Goal: Transaction & Acquisition: Purchase product/service

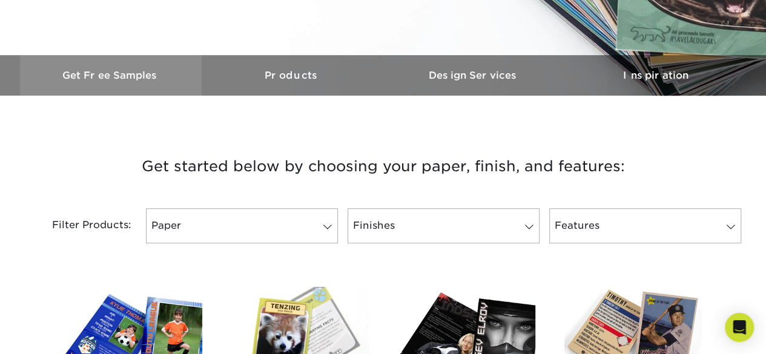
scroll to position [242, 0]
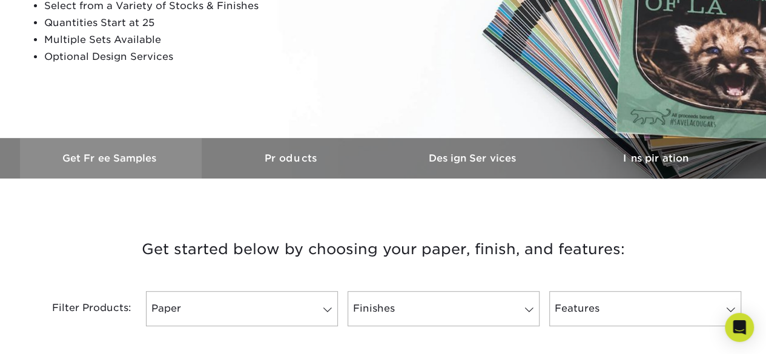
click at [100, 151] on link "Get Free Samples" at bounding box center [111, 158] width 182 height 41
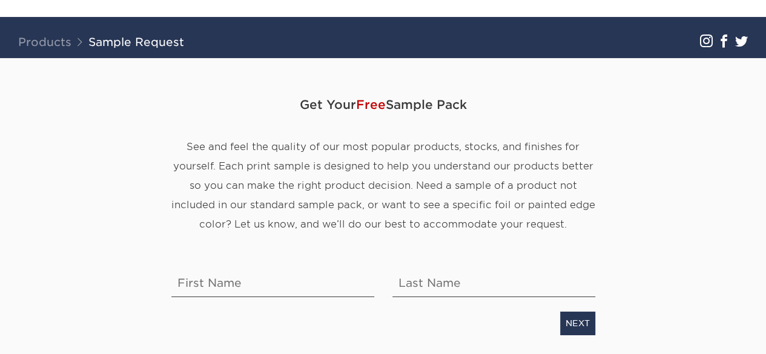
scroll to position [121, 0]
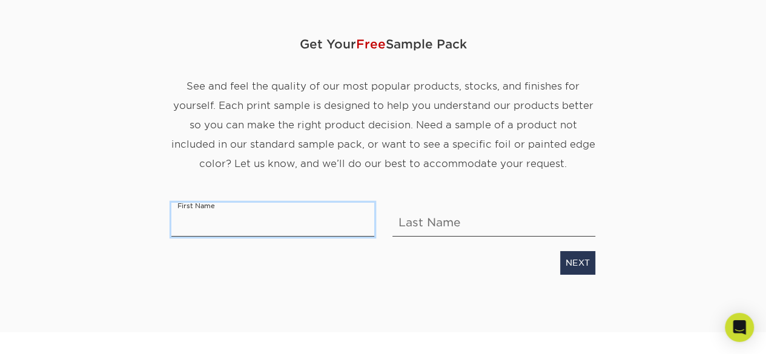
click at [275, 233] on input "text" at bounding box center [272, 220] width 203 height 34
type input "Almira"
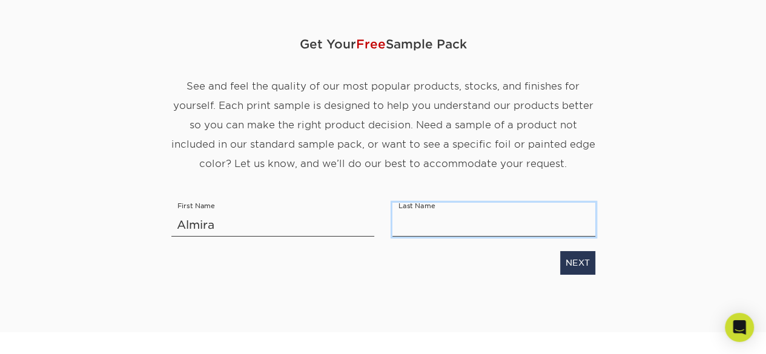
click at [415, 219] on input "text" at bounding box center [494, 220] width 203 height 34
type input "Dela Rosa"
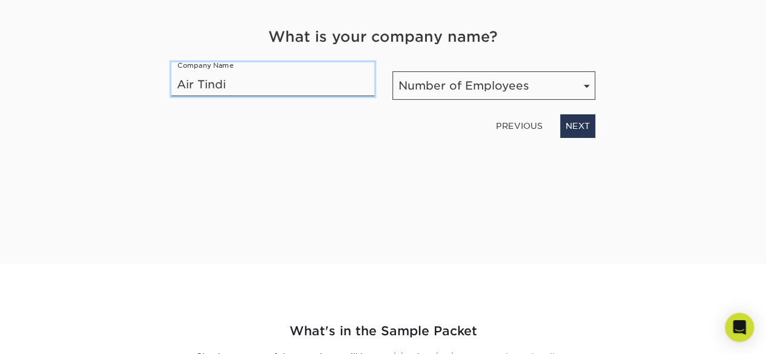
type input "Air Tindi"
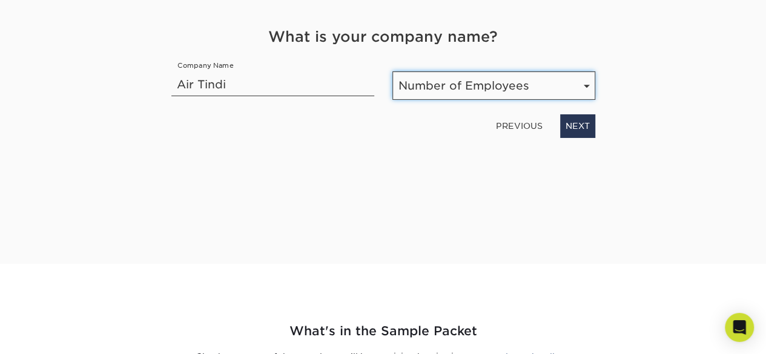
drag, startPoint x: 436, startPoint y: 91, endPoint x: 465, endPoint y: 197, distance: 109.8
click at [465, 197] on div "Get Your Free Sample Pack See and feel the quality of our most popular products…" at bounding box center [383, 82] width 424 height 306
select select "201-500"
click at [393, 71] on select "Number of Employees Self-employed 1-10 employees 11-50 employees 51-200 employe…" at bounding box center [494, 85] width 203 height 28
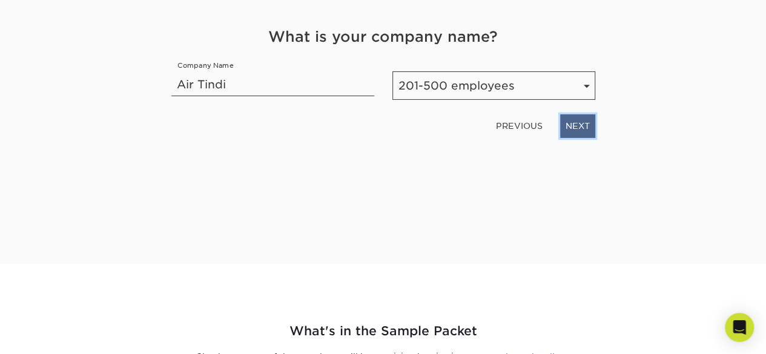
click at [577, 125] on link "NEXT" at bounding box center [577, 125] width 35 height 23
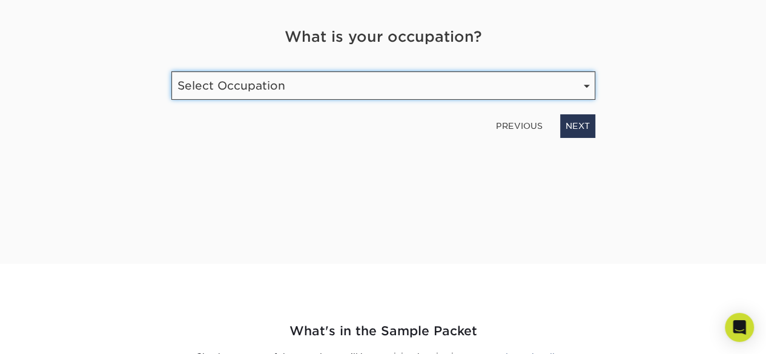
click at [361, 81] on select "Select Occupation Agency Automotive Blogger Cleaning Services Construction Educ…" at bounding box center [383, 85] width 424 height 28
select select "Marketing"
click at [171, 71] on select "Select Occupation Agency Automotive Blogger Cleaning Services Construction Educ…" at bounding box center [383, 85] width 424 height 28
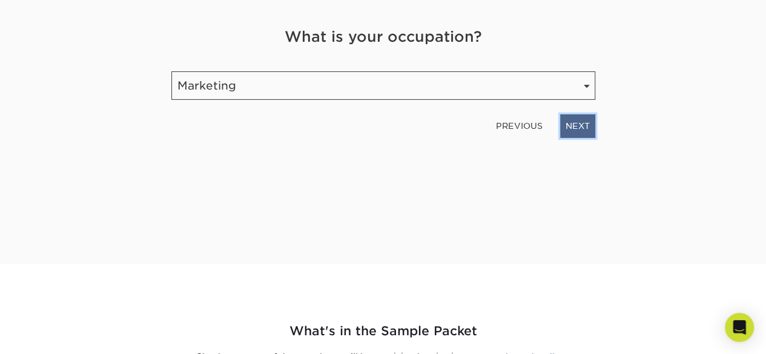
click at [574, 128] on link "NEXT" at bounding box center [577, 125] width 35 height 23
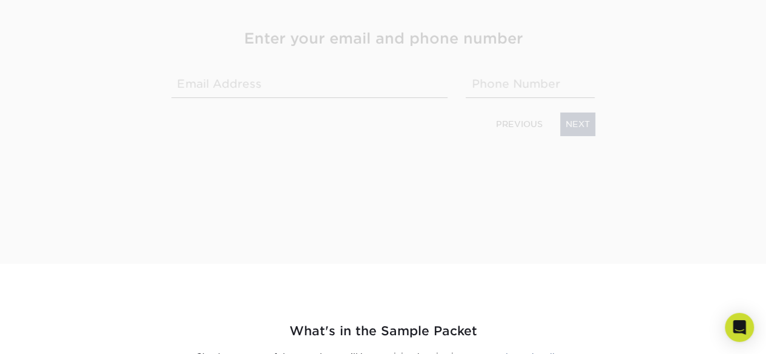
scroll to position [191, 0]
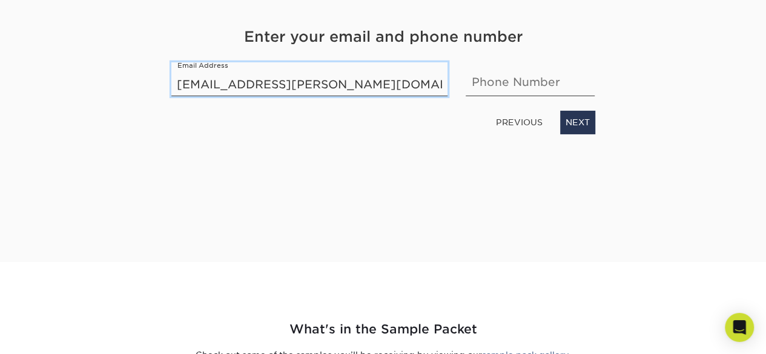
type input "almira.delarosa@airtindi.com"
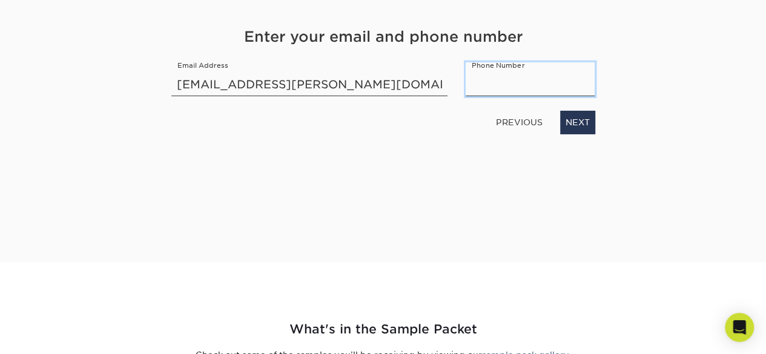
click at [489, 83] on input "text" at bounding box center [530, 79] width 129 height 34
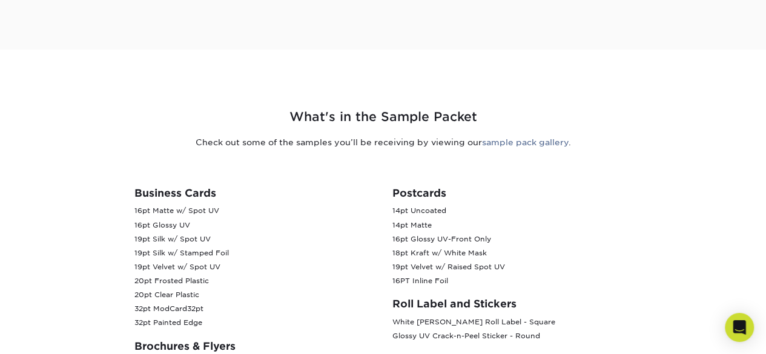
scroll to position [182, 0]
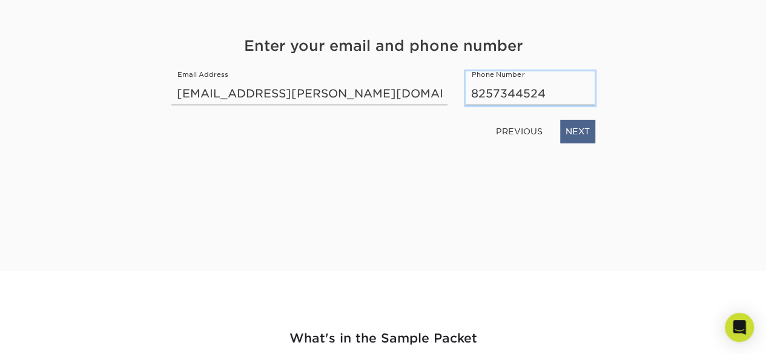
type input "8257344524"
click at [589, 129] on link "NEXT" at bounding box center [577, 131] width 35 height 23
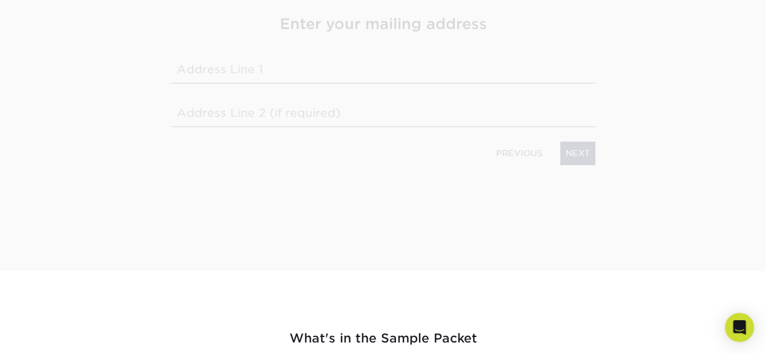
scroll to position [161, 0]
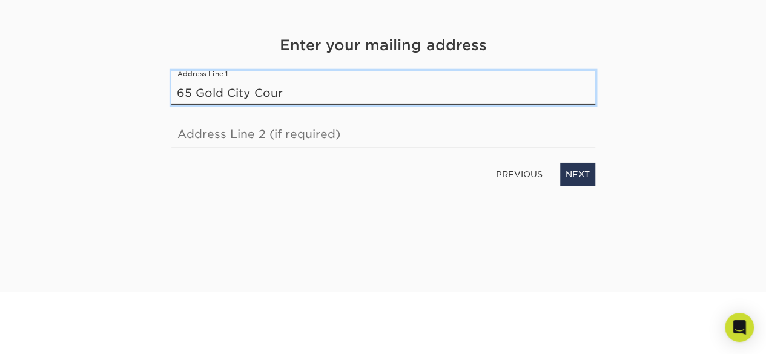
type input "65 Gold City Court"
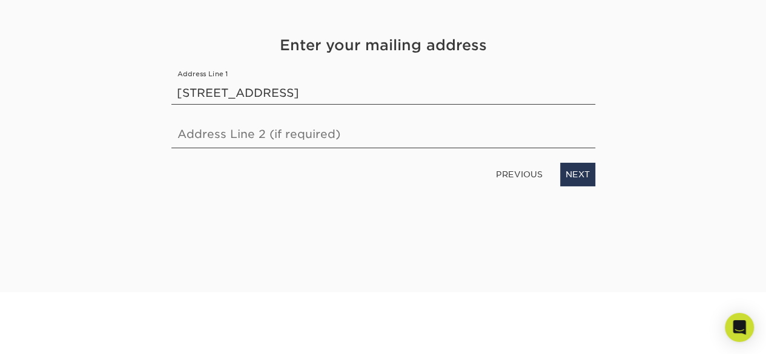
scroll to position [158, 0]
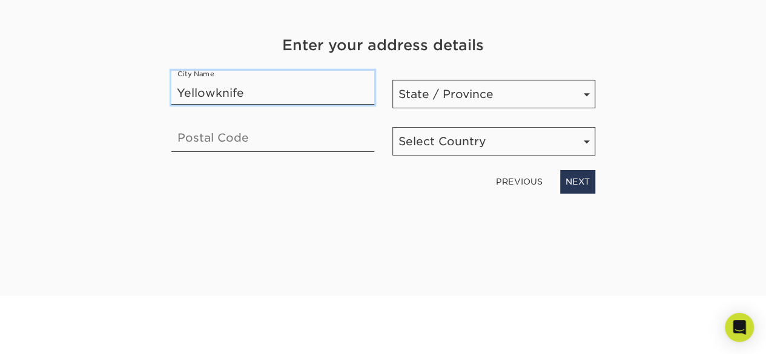
type input "Yellowknife"
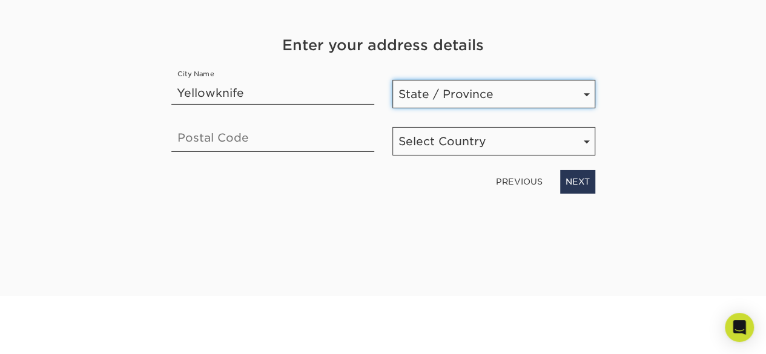
click at [466, 86] on select "State / Province Alabama Alaska Arizona Arkansas California Colorado Connecticu…" at bounding box center [494, 94] width 203 height 28
select select "NT"
click at [393, 81] on select "State / Province Alabama Alaska Arizona Arkansas California Colorado Connecticu…" at bounding box center [494, 94] width 203 height 28
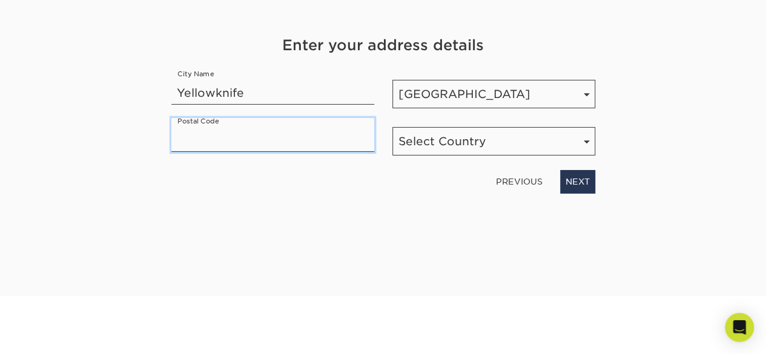
click at [237, 136] on input "text" at bounding box center [272, 135] width 203 height 34
type input "X1A3P6"
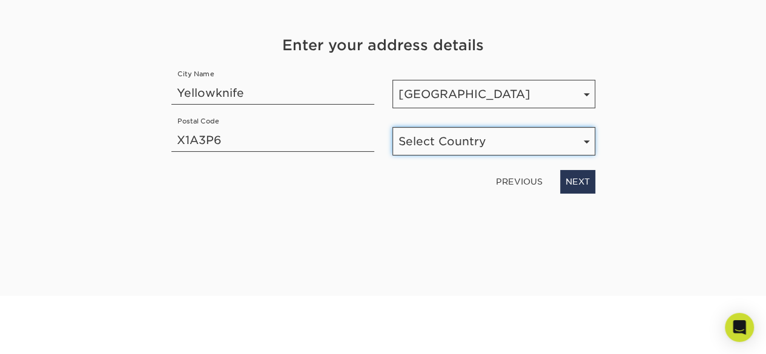
click at [458, 142] on select "Select Country United States Canada" at bounding box center [494, 141] width 203 height 28
select select "CA"
click at [393, 127] on select "Select Country United States Canada" at bounding box center [494, 141] width 203 height 28
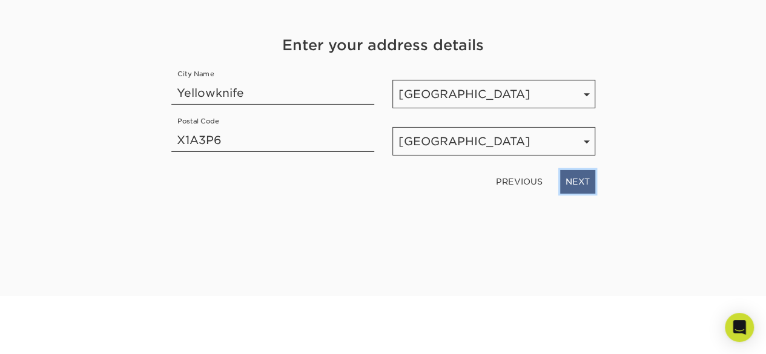
click at [580, 184] on link "NEXT" at bounding box center [577, 181] width 35 height 23
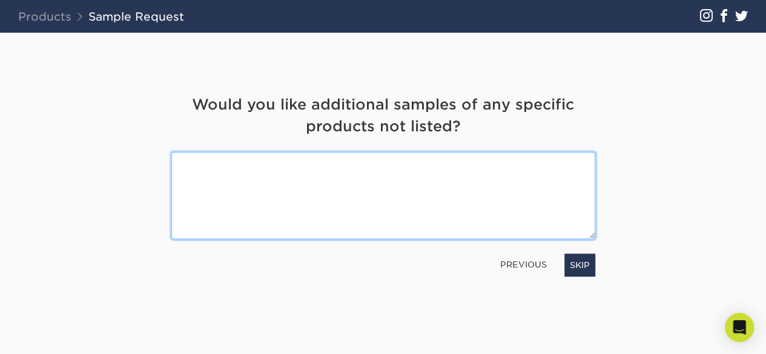
scroll to position [85, 0]
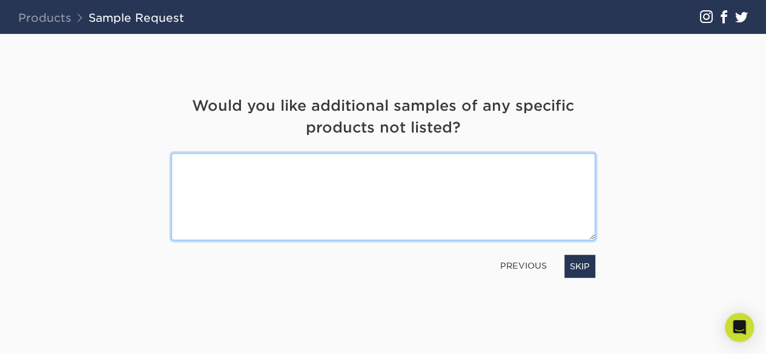
type textarea "w"
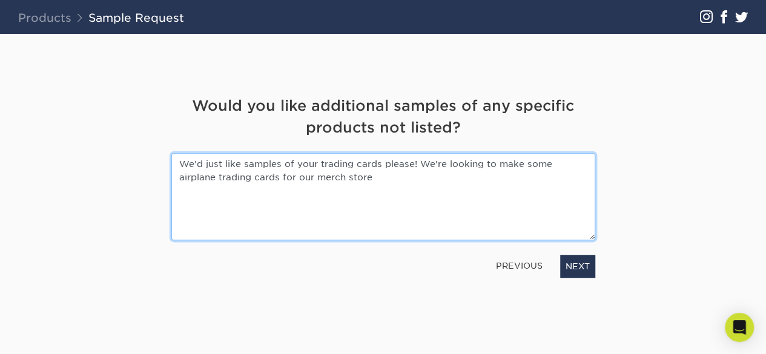
type textarea "We'd just like samples of your trading cards please! We're looking to make some…"
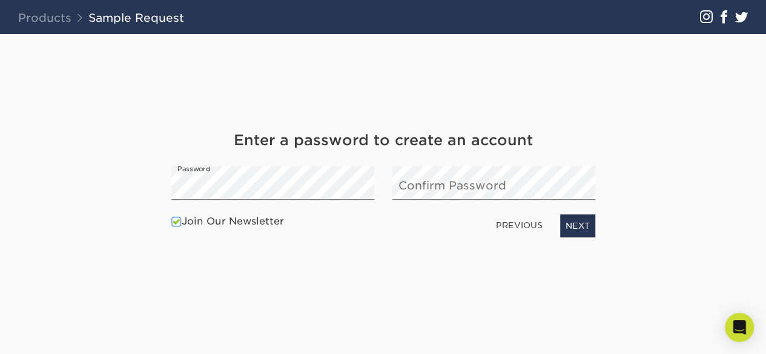
click at [172, 223] on span at bounding box center [176, 222] width 10 height 12
click at [0, 0] on input "Join Our Newsletter" at bounding box center [0, 0] width 0 height 0
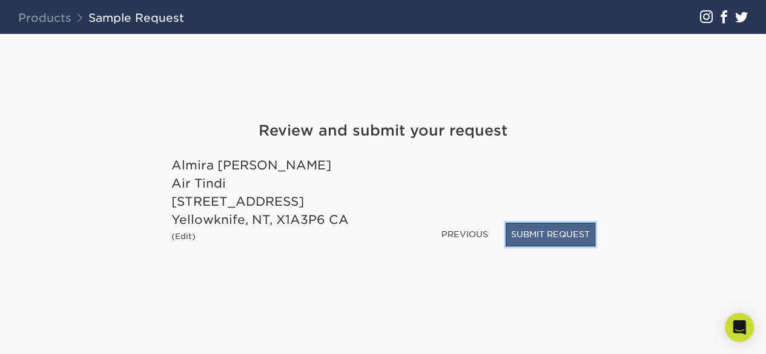
click at [557, 239] on button "SUBMIT REQUEST" at bounding box center [551, 234] width 90 height 23
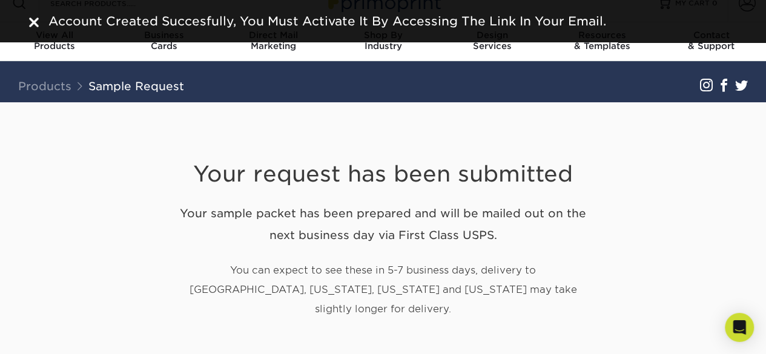
scroll to position [18, 0]
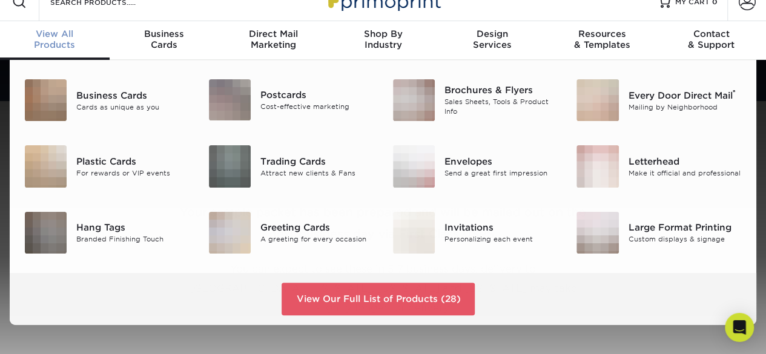
click at [67, 48] on div "View All Products" at bounding box center [55, 39] width 110 height 22
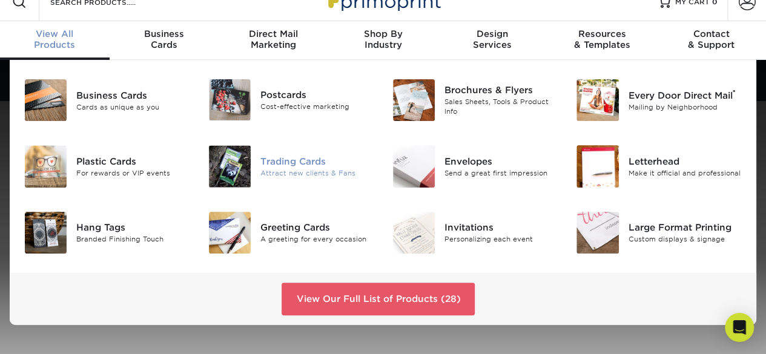
click at [304, 164] on div "Trading Cards" at bounding box center [318, 161] width 114 height 13
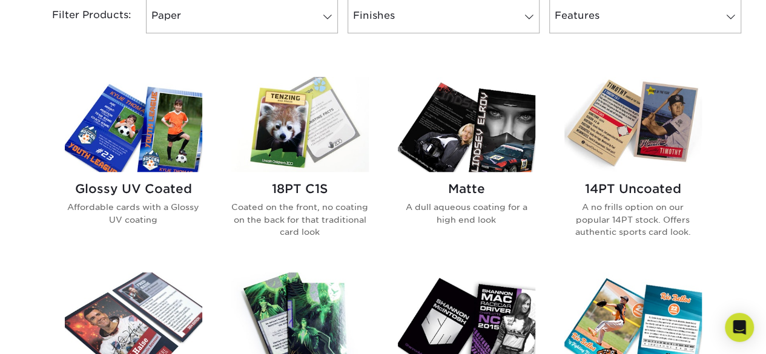
scroll to position [535, 0]
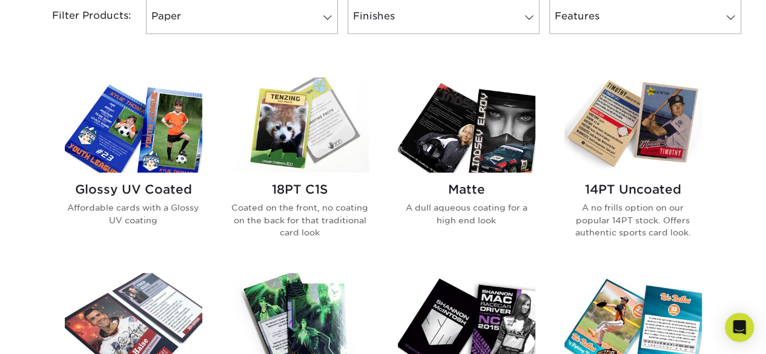
click at [317, 183] on h2 "18PT C1S" at bounding box center [300, 189] width 138 height 15
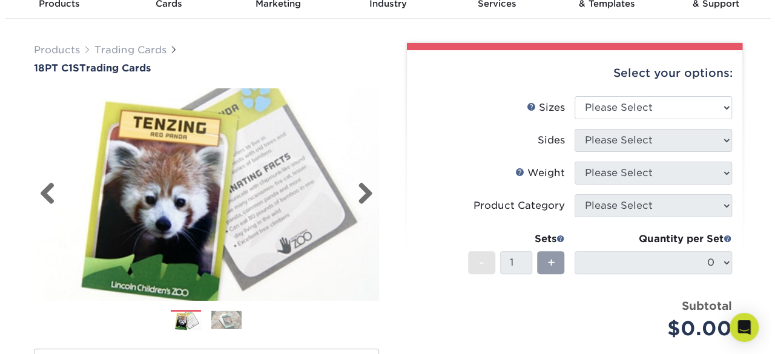
scroll to position [59, 0]
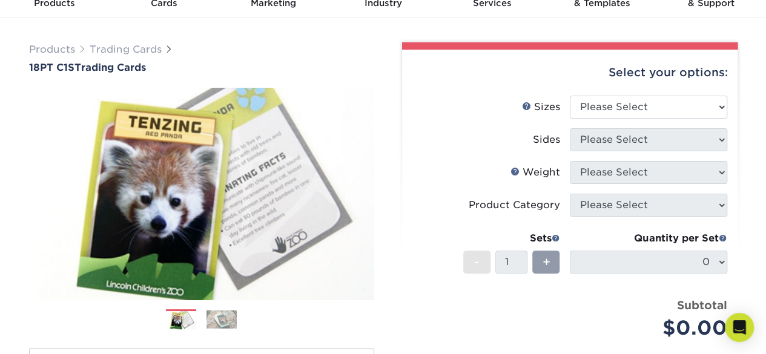
click at [722, 105] on ul "Sizes Help Sizes Please Select 2.5" x 3.5" Sides Please Select 18PTC1S -" at bounding box center [570, 227] width 316 height 262
click at [722, 105] on select "Please Select 2.5" x 3.5"" at bounding box center [649, 107] width 158 height 23
select select "2.50x3.50"
click at [570, 96] on select "Please Select 2.5" x 3.5"" at bounding box center [649, 107] width 158 height 23
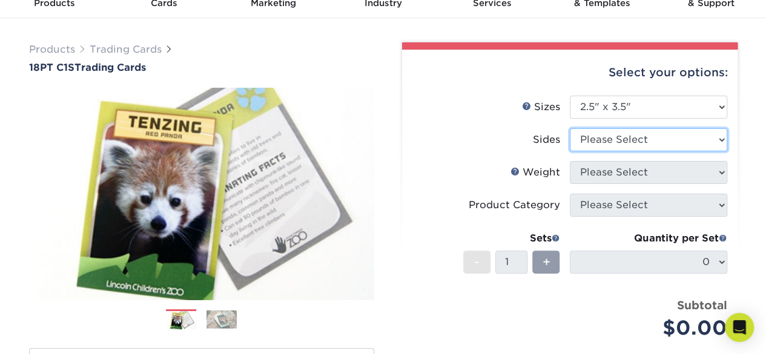
click at [724, 132] on select "Please Select Print Both Sides Print Front Only" at bounding box center [649, 139] width 158 height 23
select select "13abbda7-1d64-4f25-8bb2-c179b224825d"
click at [570, 128] on select "Please Select Print Both Sides Print Front Only" at bounding box center [649, 139] width 158 height 23
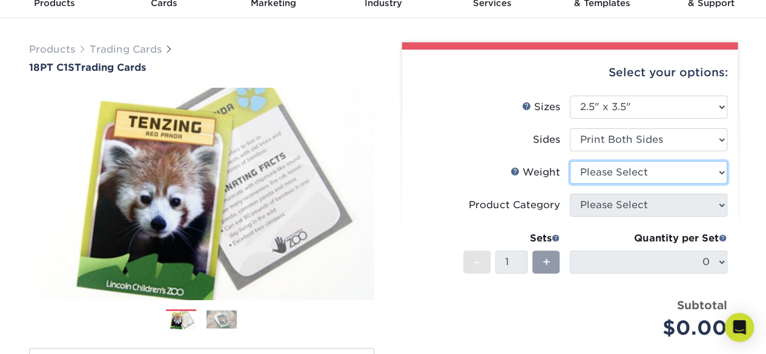
click at [723, 174] on select "Please Select 18PT C1S" at bounding box center [649, 172] width 158 height 23
select select "18PTC1S"
click at [570, 161] on select "Please Select 18PT C1S" at bounding box center [649, 172] width 158 height 23
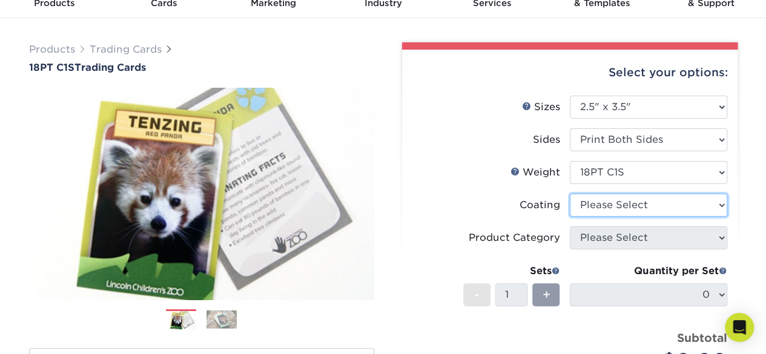
click at [725, 199] on select at bounding box center [649, 205] width 158 height 23
click at [693, 209] on select at bounding box center [649, 205] width 158 height 23
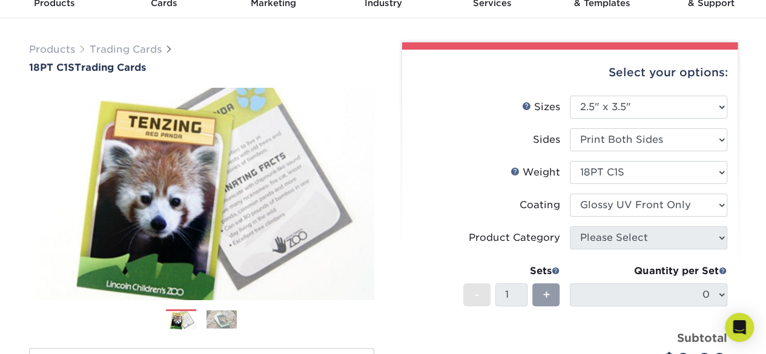
click at [570, 194] on select at bounding box center [649, 205] width 158 height 23
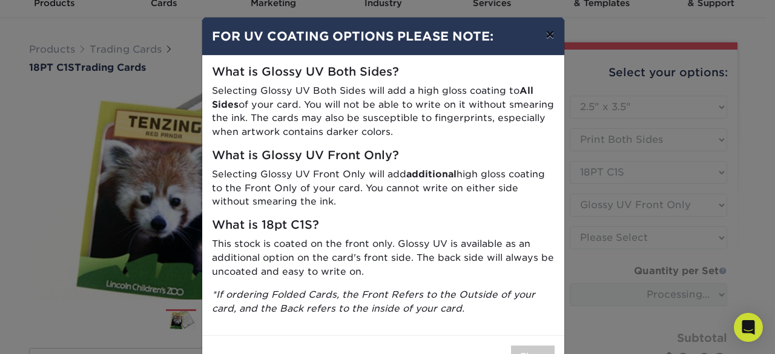
click at [549, 39] on button "×" at bounding box center [550, 35] width 28 height 34
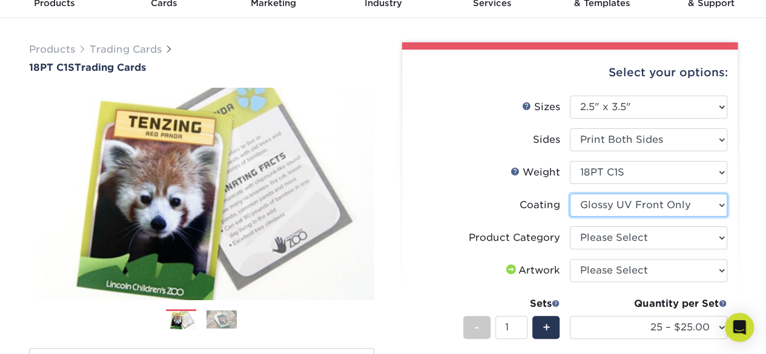
click at [649, 215] on select at bounding box center [649, 205] width 158 height 23
select select "3e7618de-abca-4bda-9f97-8b9129e913d8"
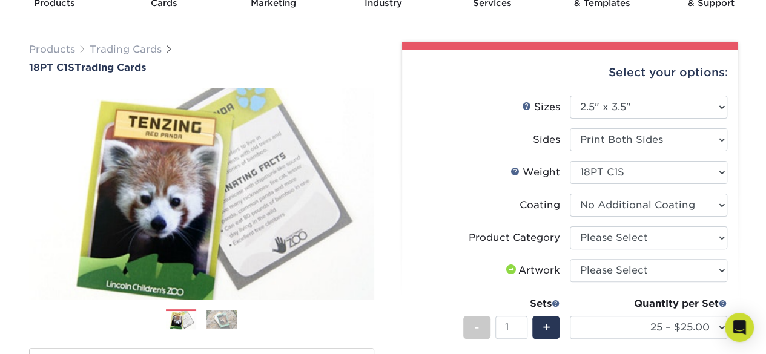
click at [570, 194] on select at bounding box center [649, 205] width 158 height 23
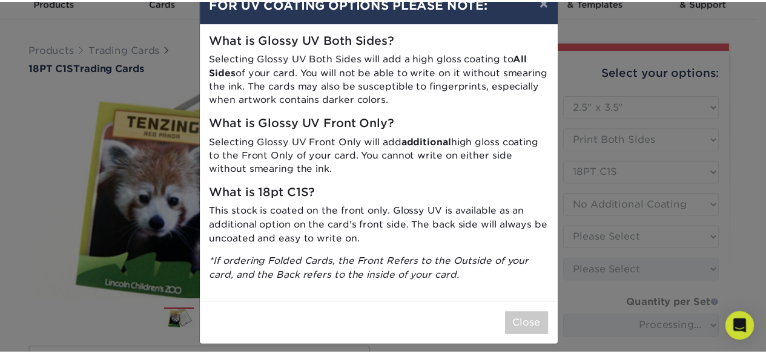
scroll to position [35, 0]
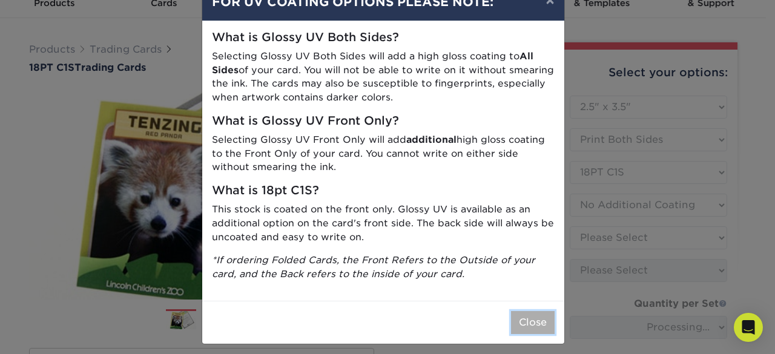
click at [532, 320] on button "Close" at bounding box center [533, 322] width 44 height 23
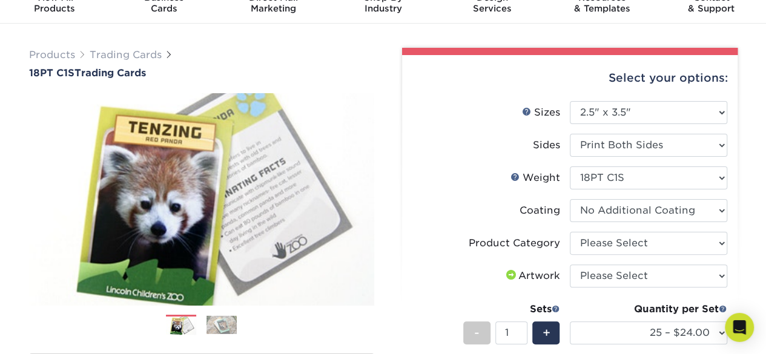
scroll to position [0, 0]
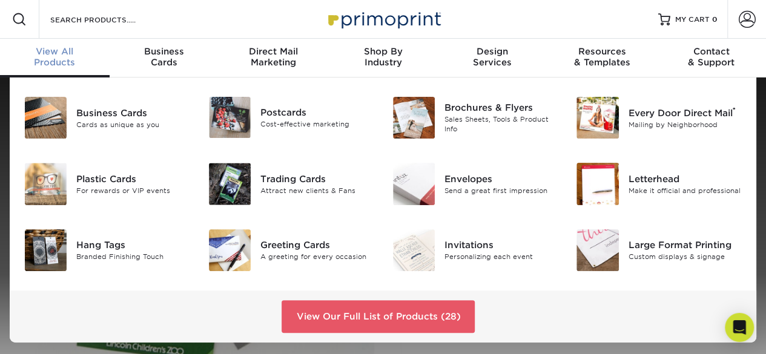
click at [65, 47] on span "View All" at bounding box center [55, 51] width 110 height 11
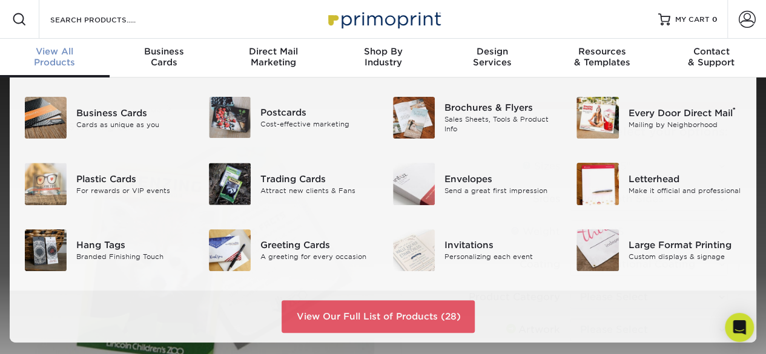
click at [47, 59] on div "View All Products" at bounding box center [55, 57] width 110 height 22
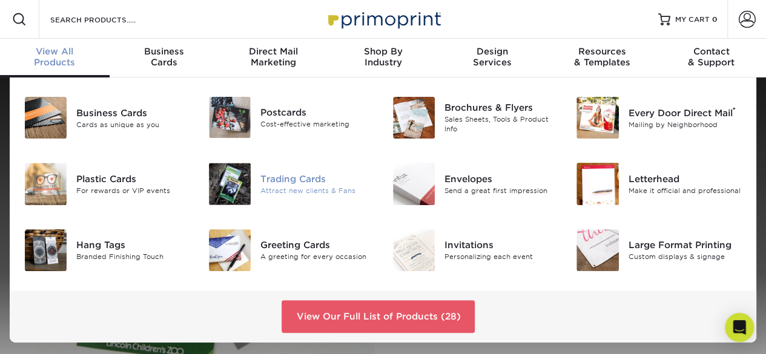
click at [311, 181] on div "Trading Cards" at bounding box center [318, 179] width 114 height 13
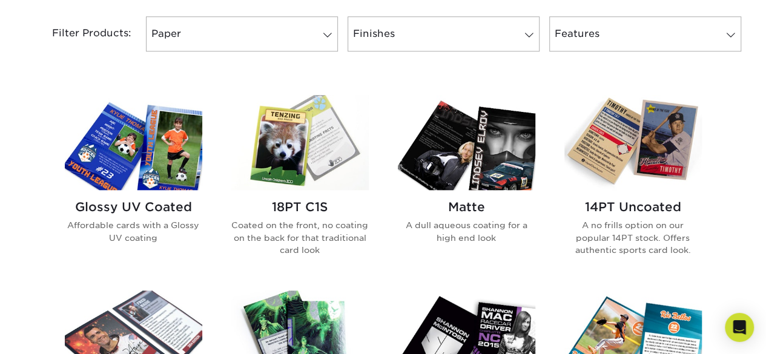
scroll to position [545, 0]
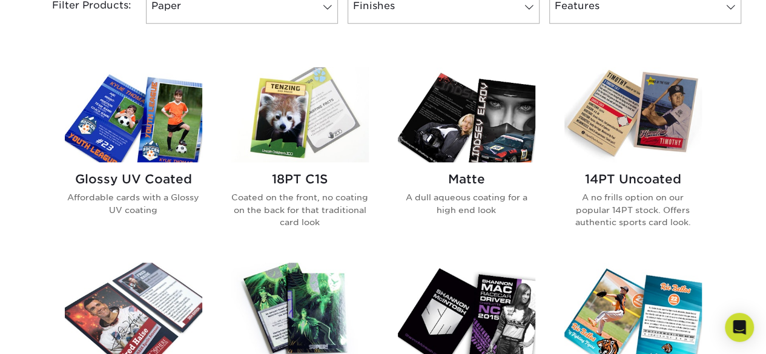
click at [165, 179] on h2 "Glossy UV Coated" at bounding box center [134, 179] width 138 height 15
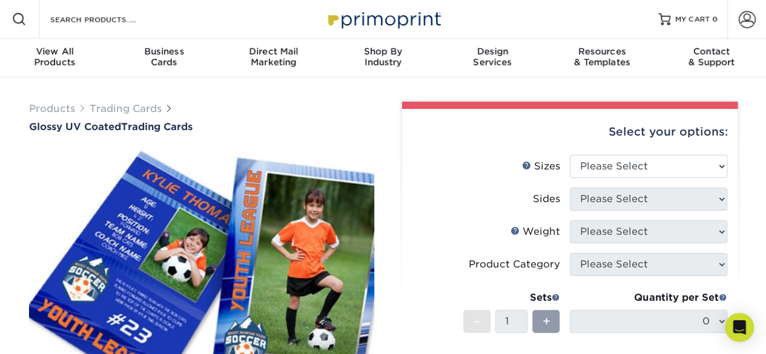
click at [658, 276] on li "Product Category Please Select" at bounding box center [570, 269] width 315 height 33
click at [634, 171] on select "Please Select 2.5" x 3.5"" at bounding box center [649, 166] width 158 height 23
select select "2.50x3.50"
click at [570, 155] on select "Please Select 2.5" x 3.5"" at bounding box center [649, 166] width 158 height 23
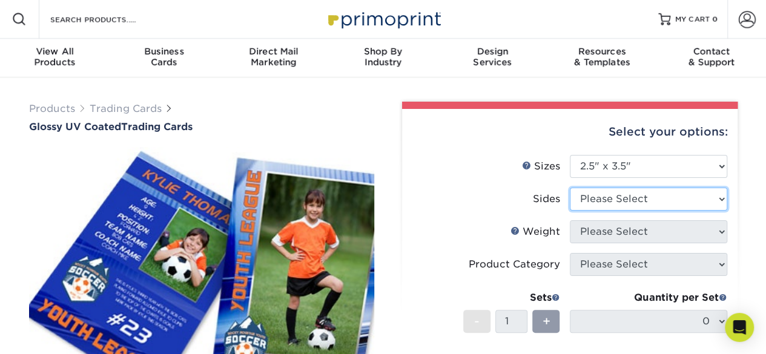
click at [632, 202] on select "Please Select Print Both Sides Print Front Only" at bounding box center [649, 199] width 158 height 23
select select "13abbda7-1d64-4f25-8bb2-c179b224825d"
click at [570, 188] on select "Please Select Print Both Sides Print Front Only" at bounding box center [649, 199] width 158 height 23
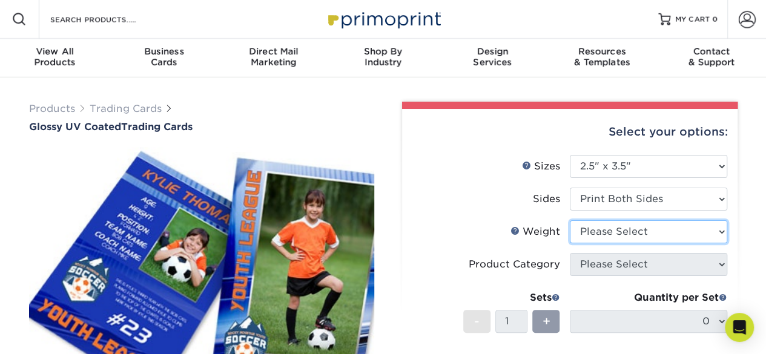
click at [628, 230] on select "Please Select 16PT 14PT 18PT C1S" at bounding box center [649, 232] width 158 height 23
click at [570, 221] on select "Please Select 16PT 14PT 18PT C1S" at bounding box center [649, 232] width 158 height 23
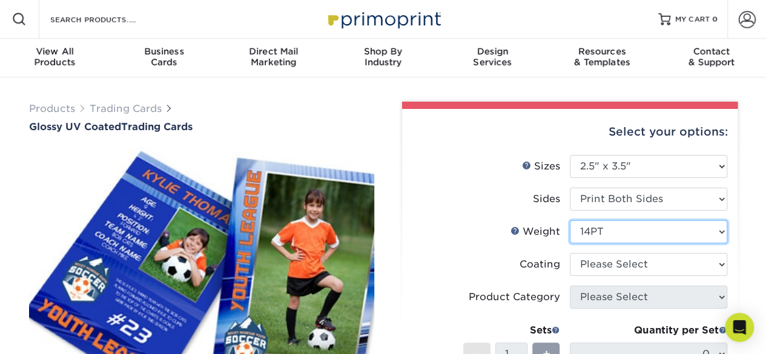
click at [611, 230] on select "Please Select 16PT 14PT 18PT C1S" at bounding box center [649, 232] width 158 height 23
click at [570, 221] on select "Please Select 16PT 14PT 18PT C1S" at bounding box center [649, 232] width 158 height 23
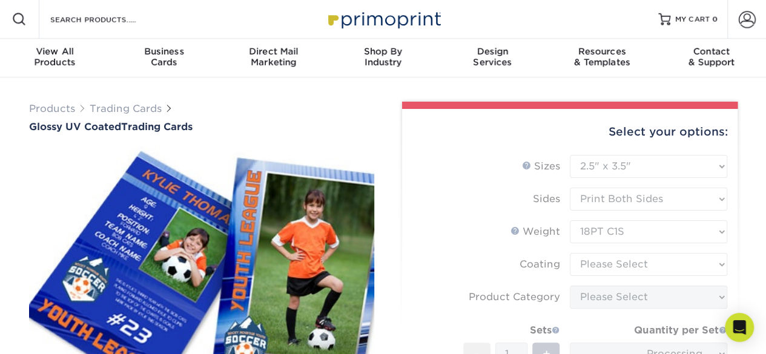
click at [616, 258] on form "Sizes Help Sizes Please Select 2.5" x 3.5" Sides Please Select 16PT - 1" at bounding box center [570, 307] width 316 height 305
click at [634, 261] on form "Sizes Help Sizes Please Select 2.5" x 3.5" Sides Please Select 16PT - 1" at bounding box center [570, 307] width 316 height 305
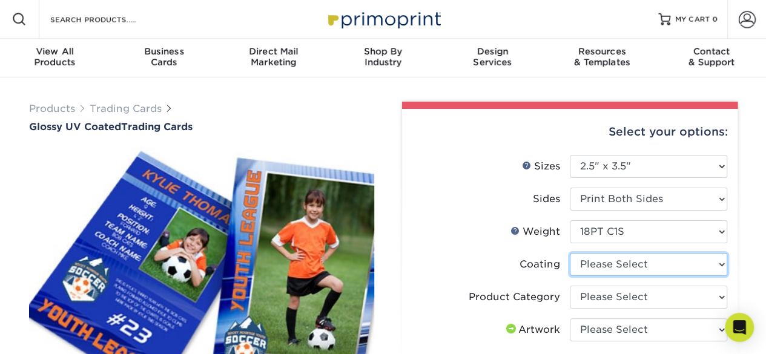
click at [632, 262] on select at bounding box center [649, 264] width 158 height 23
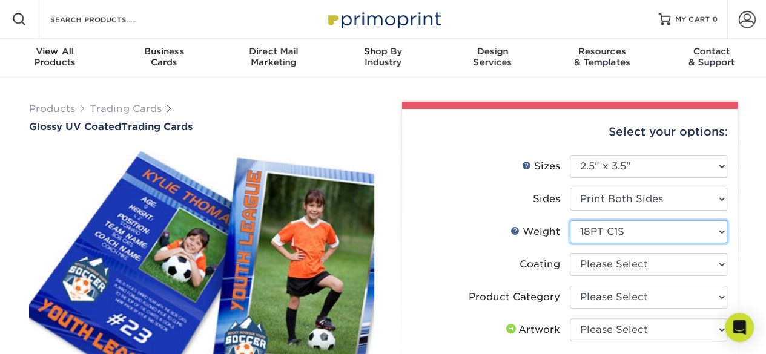
click at [607, 227] on select "Please Select 16PT 14PT 18PT C1S" at bounding box center [649, 232] width 158 height 23
select select "16PT"
click at [570, 221] on select "Please Select 16PT 14PT 18PT C1S" at bounding box center [649, 232] width 158 height 23
select select
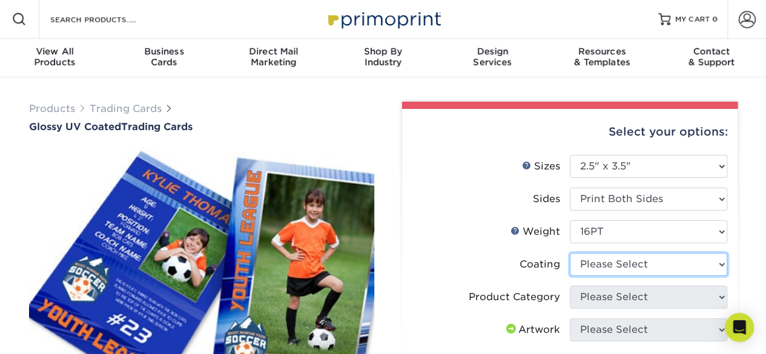
click at [611, 266] on select at bounding box center [649, 264] width 158 height 23
select select "ae367451-b2b8-45df-a344-0f05b6a12993"
click at [570, 253] on select at bounding box center [649, 264] width 158 height 23
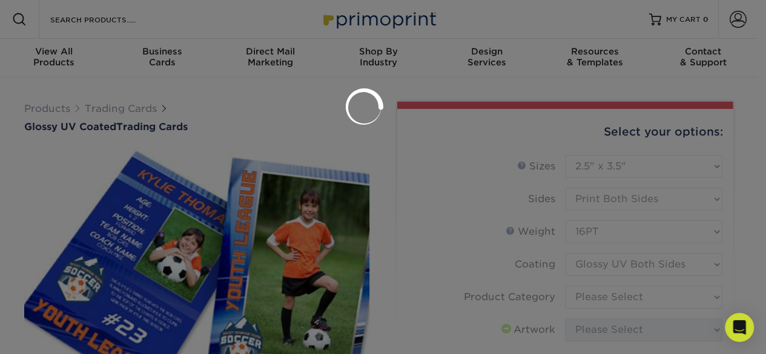
select select "-1"
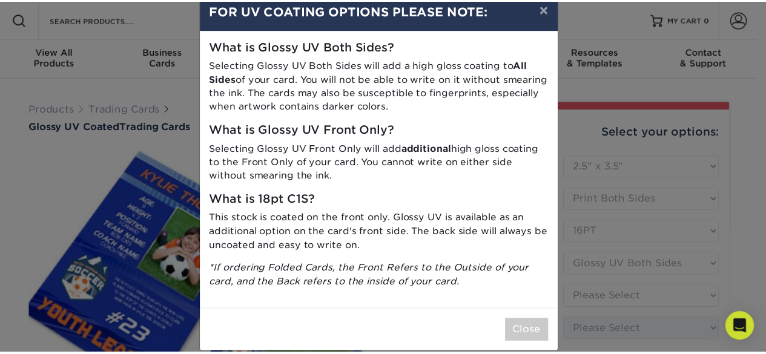
scroll to position [40, 0]
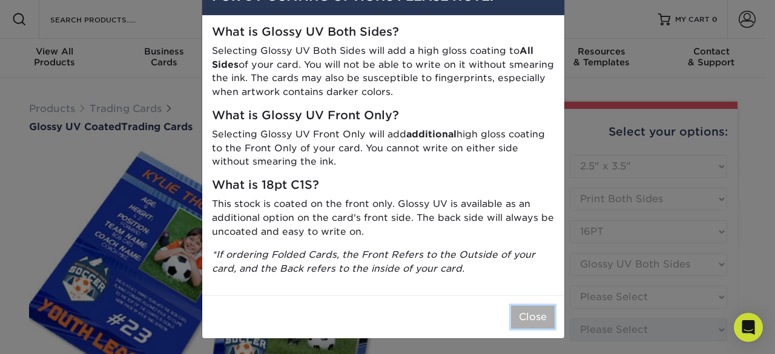
click at [533, 320] on button "Close" at bounding box center [533, 317] width 44 height 23
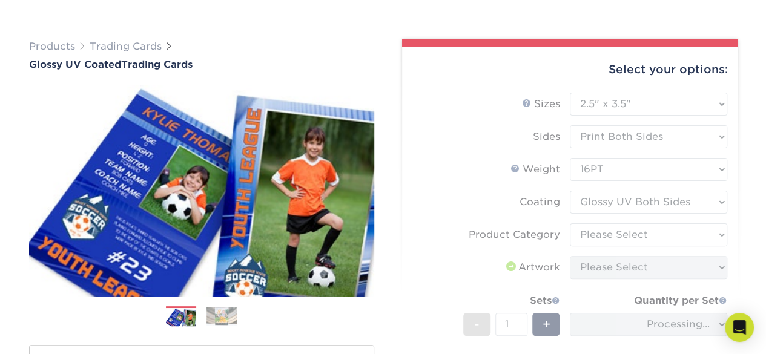
scroll to position [121, 0]
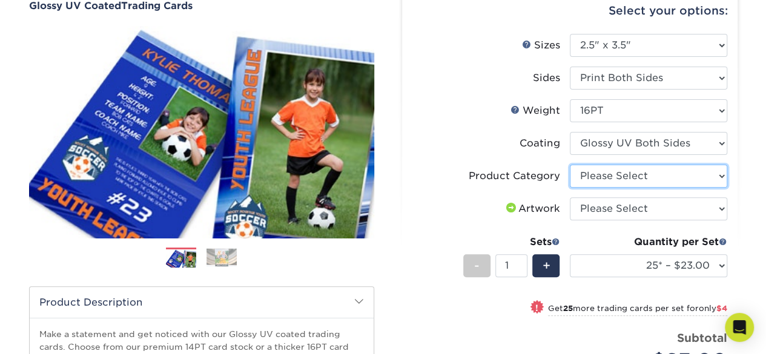
drag, startPoint x: 647, startPoint y: 170, endPoint x: 649, endPoint y: 177, distance: 7.1
click at [647, 170] on select "Please Select Trading Cards" at bounding box center [649, 176] width 158 height 23
select select "c2f9bce9-36c2-409d-b101-c29d9d031e18"
click at [570, 165] on select "Please Select Trading Cards" at bounding box center [649, 176] width 158 height 23
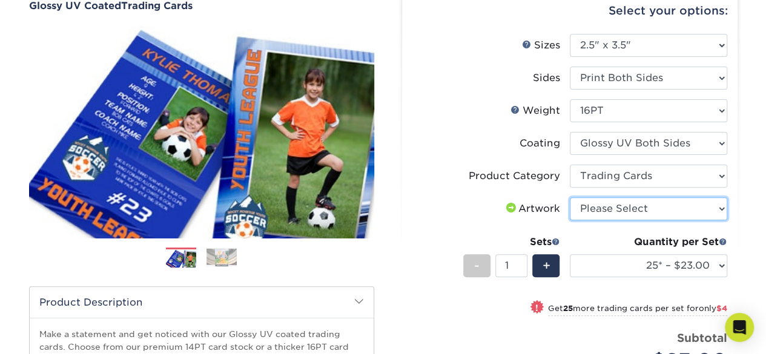
click at [649, 203] on select "Please Select I will upload files I need a design - $100" at bounding box center [649, 208] width 158 height 23
select select "upload"
click at [570, 197] on select "Please Select I will upload files I need a design - $100" at bounding box center [649, 208] width 158 height 23
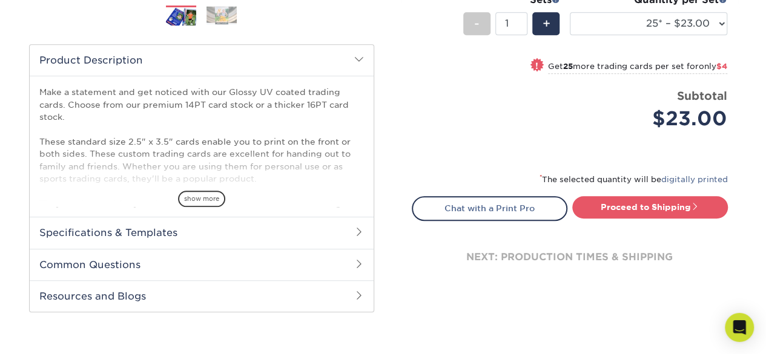
click at [230, 227] on h2 "Specifications & Templates" at bounding box center [202, 233] width 344 height 32
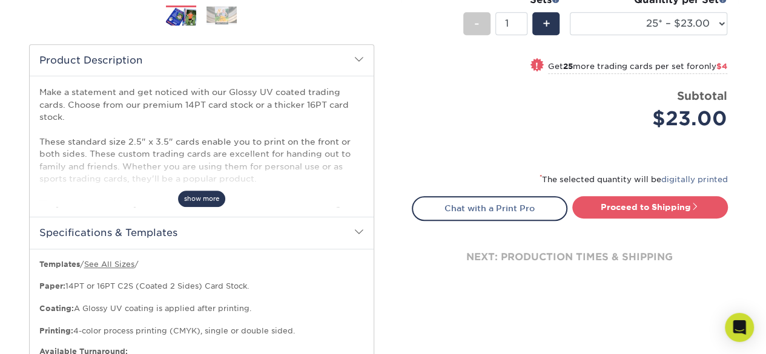
click at [197, 191] on span "show more" at bounding box center [201, 199] width 47 height 16
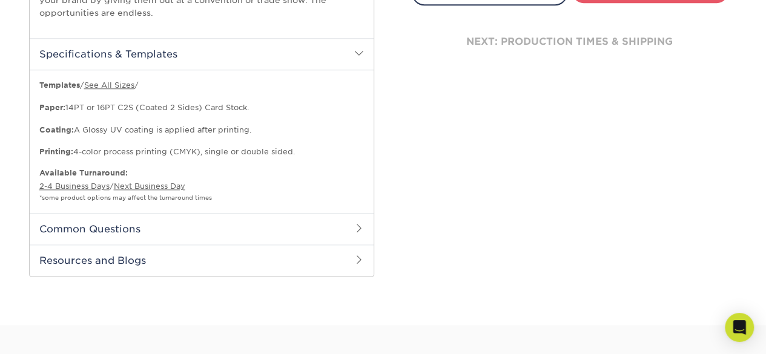
scroll to position [666, 0]
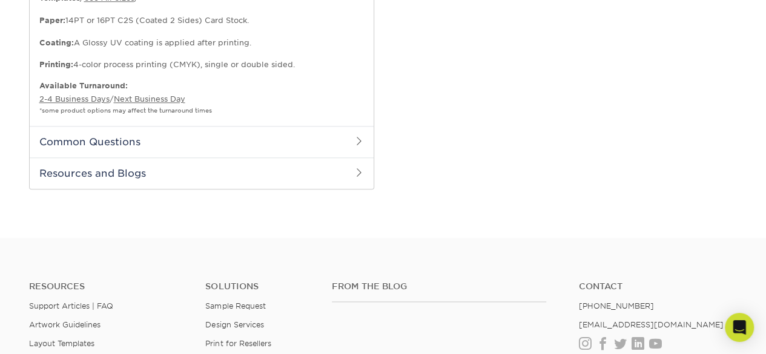
click at [182, 147] on h2 "Common Questions" at bounding box center [202, 142] width 344 height 32
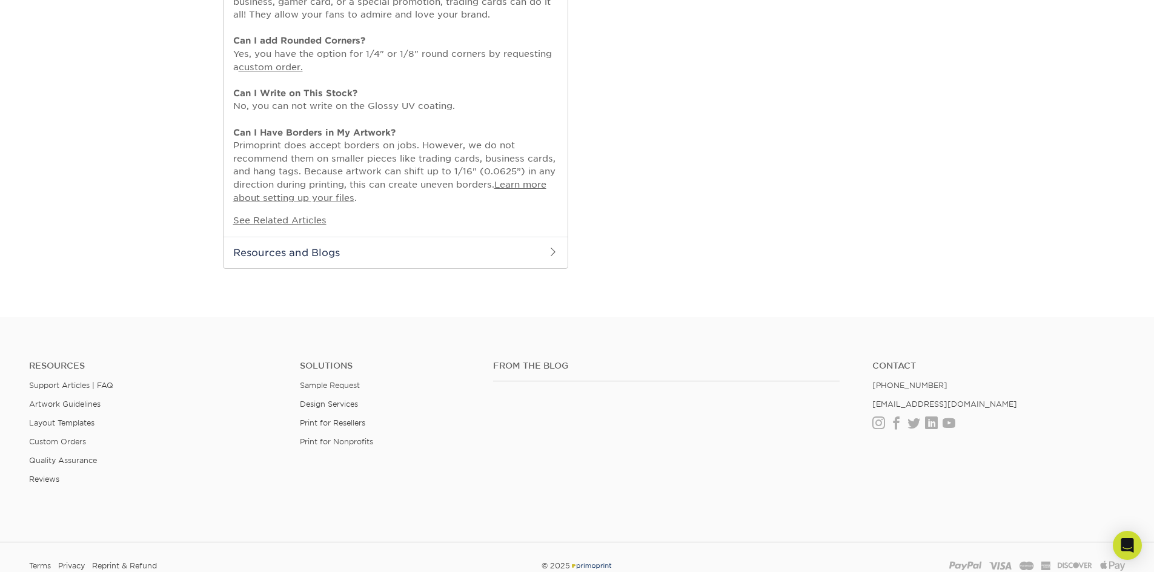
scroll to position [1017, 0]
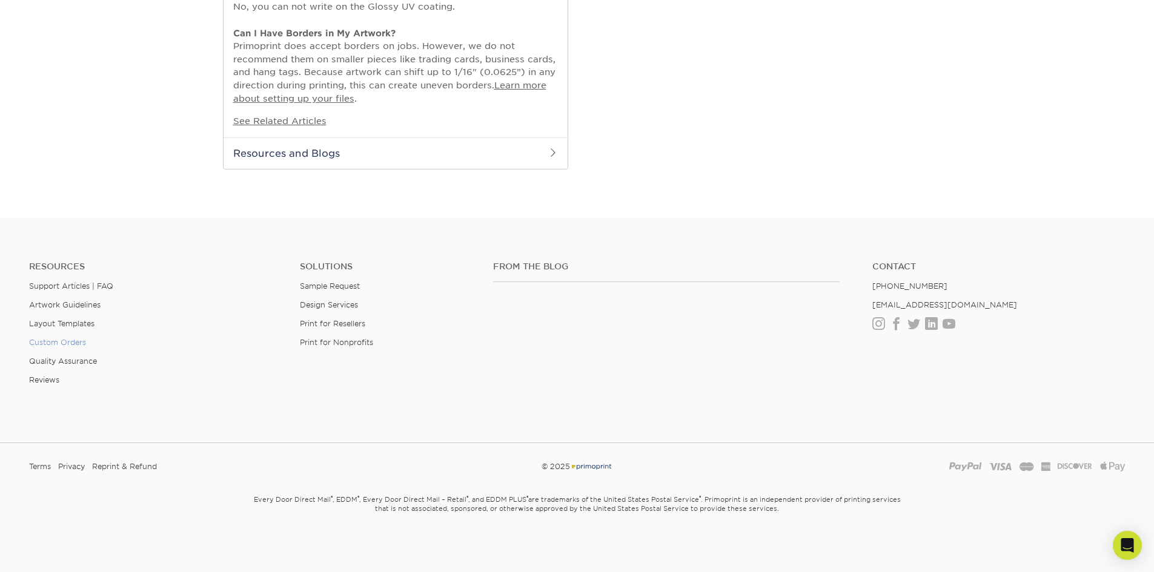
click at [60, 342] on link "Custom Orders" at bounding box center [57, 342] width 57 height 9
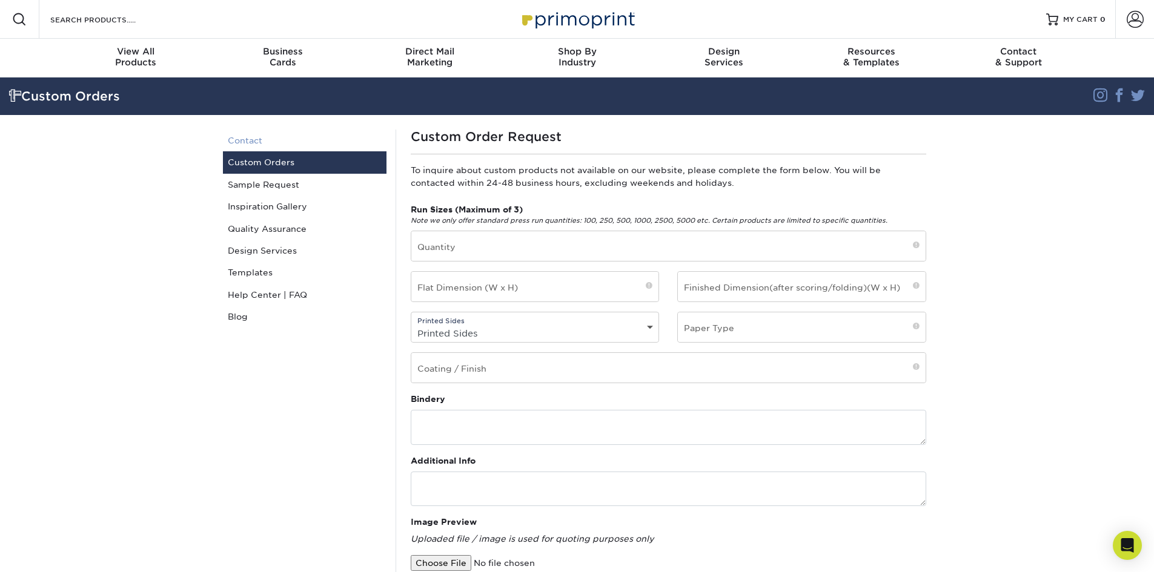
click at [245, 134] on link "Contact" at bounding box center [305, 141] width 164 height 22
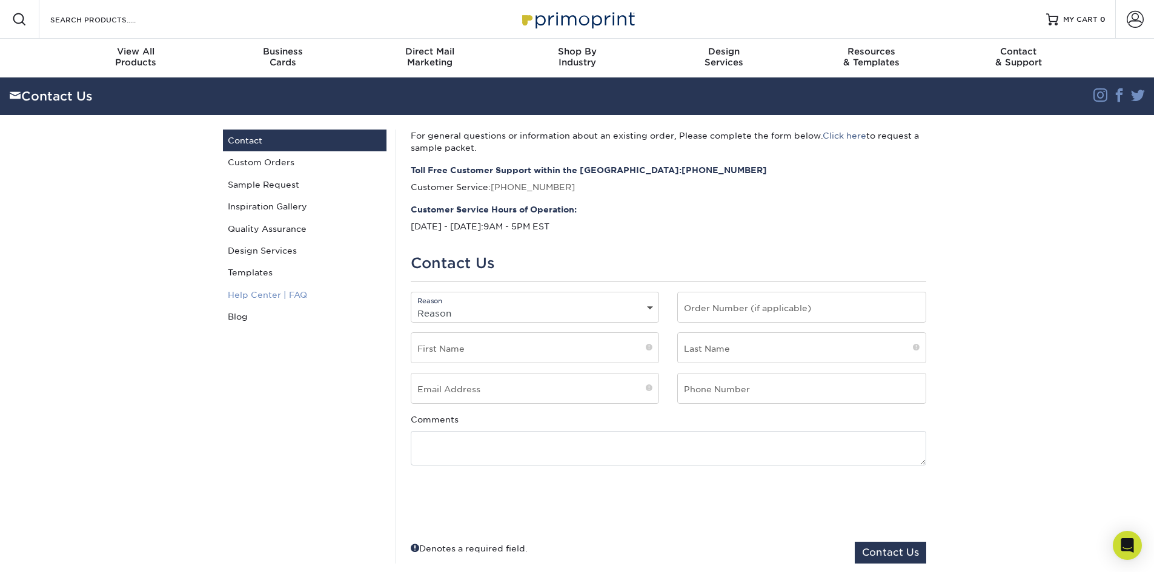
click at [262, 297] on link "Help Center | FAQ" at bounding box center [305, 295] width 164 height 22
